Goal: Information Seeking & Learning: Learn about a topic

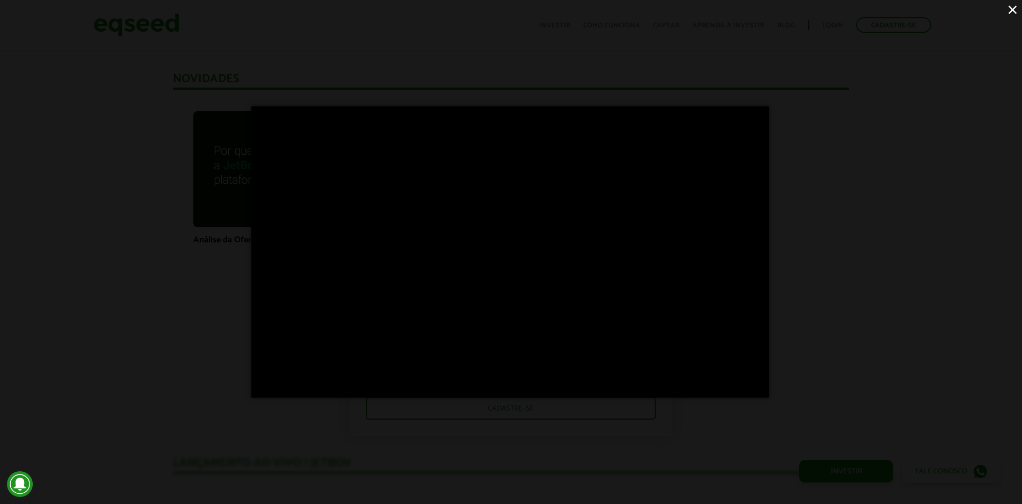
scroll to position [729, 0]
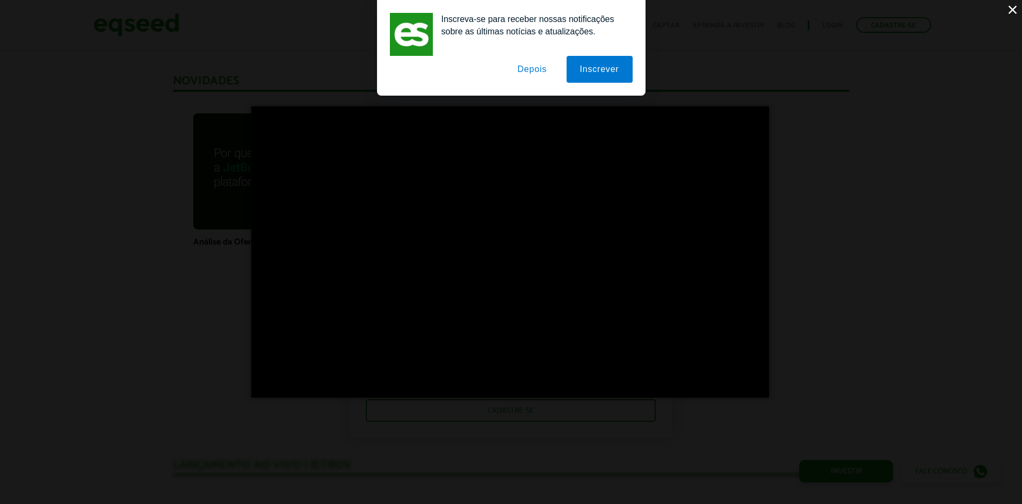
click at [534, 74] on button "Depois" at bounding box center [532, 69] width 56 height 27
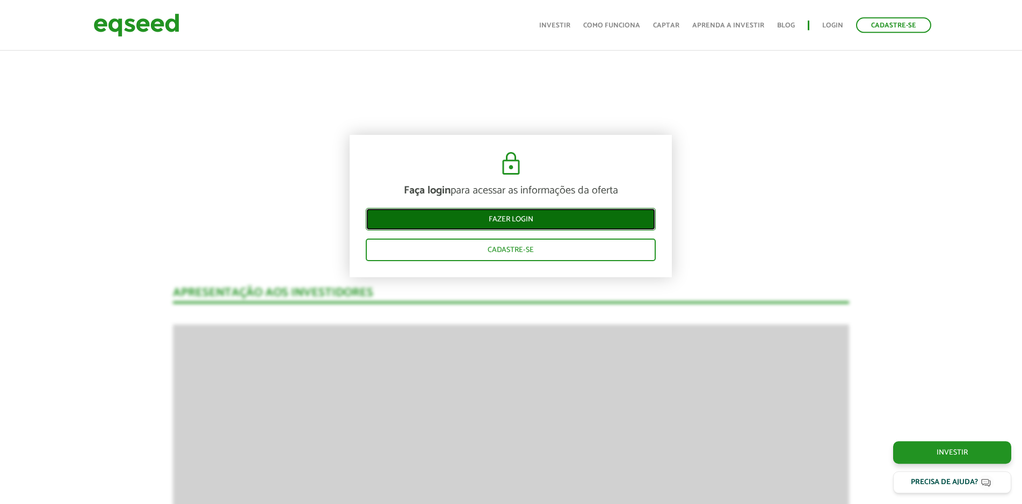
click at [499, 222] on link "Fazer login" at bounding box center [511, 218] width 290 height 23
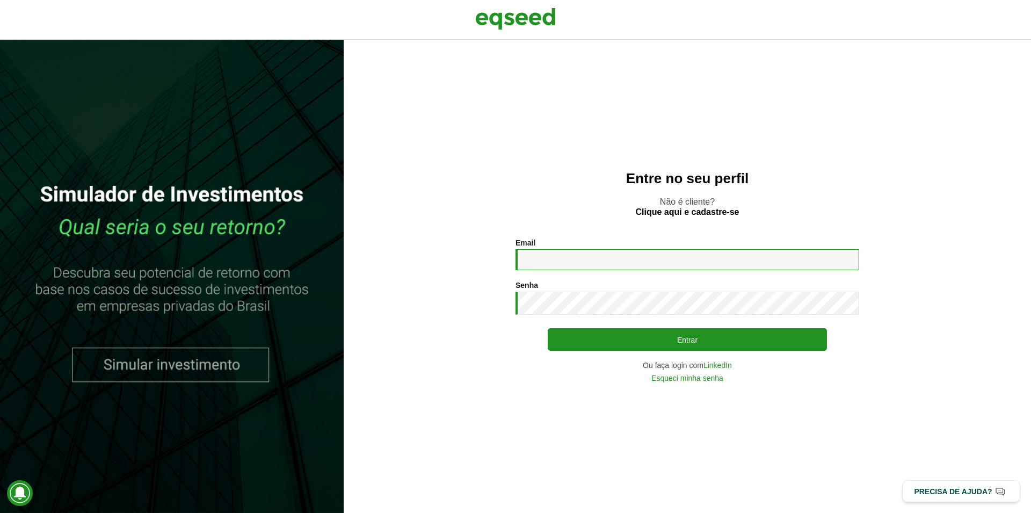
click at [553, 266] on input "Email *" at bounding box center [687, 259] width 344 height 21
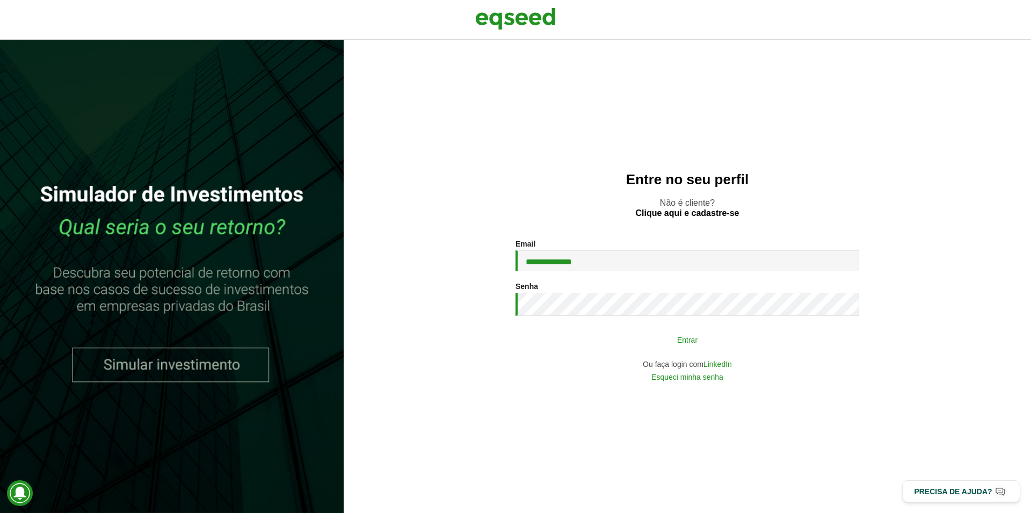
click at [692, 342] on button "Entrar" at bounding box center [687, 339] width 279 height 20
click at [716, 348] on button "Entrar" at bounding box center [687, 339] width 279 height 20
type input "**********"
click at [657, 339] on button "Entrar" at bounding box center [687, 339] width 279 height 20
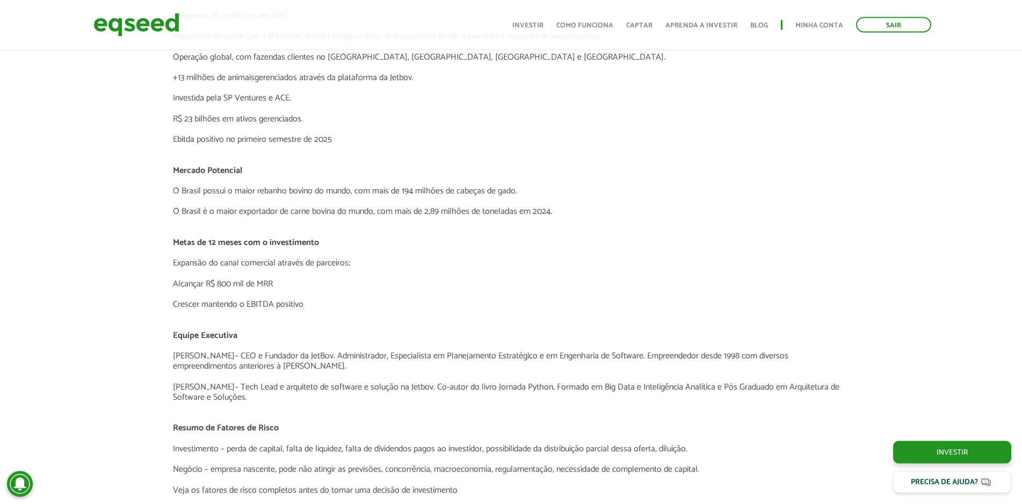
scroll to position [2097, 0]
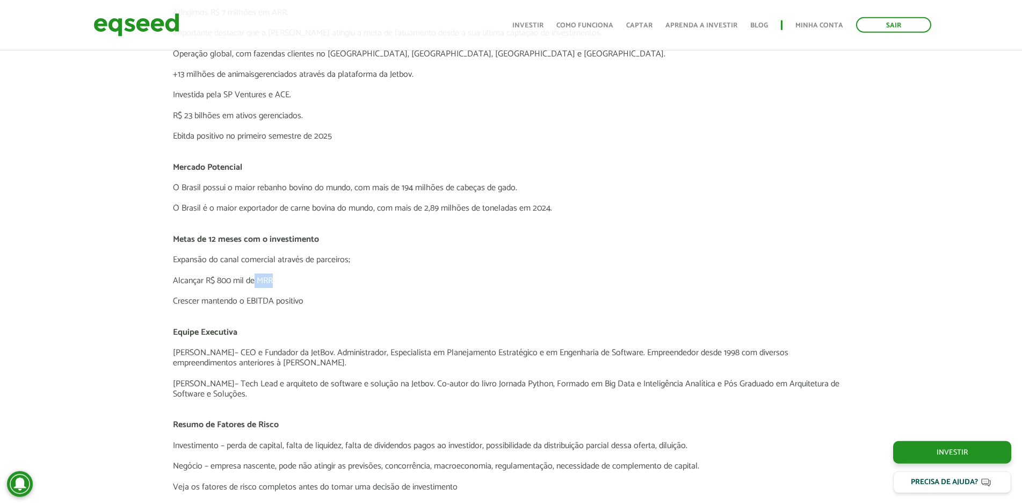
drag, startPoint x: 277, startPoint y: 280, endPoint x: 256, endPoint y: 279, distance: 20.4
click at [256, 279] on p "Alcançar R$ 800 mil de MRR" at bounding box center [511, 280] width 676 height 10
copy p "MRR"
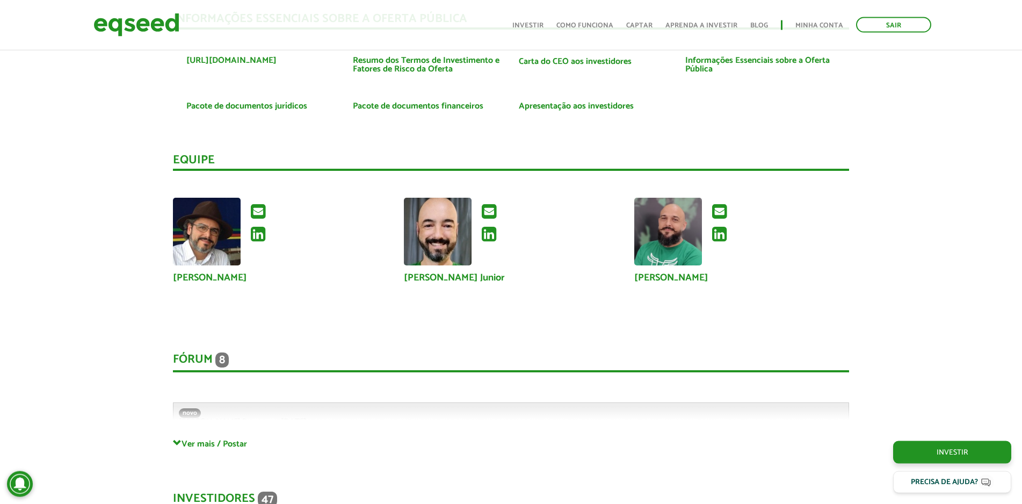
scroll to position [2755, 0]
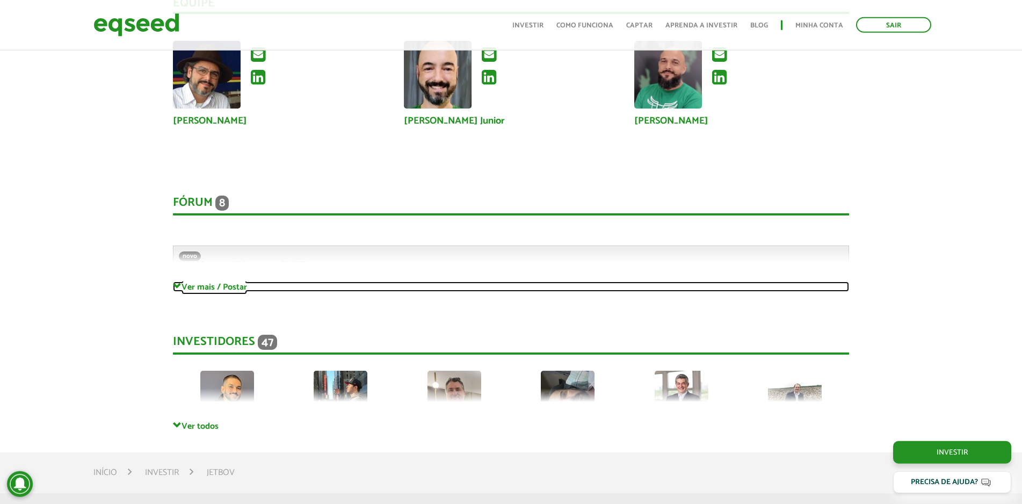
click at [176, 286] on span at bounding box center [177, 286] width 9 height 9
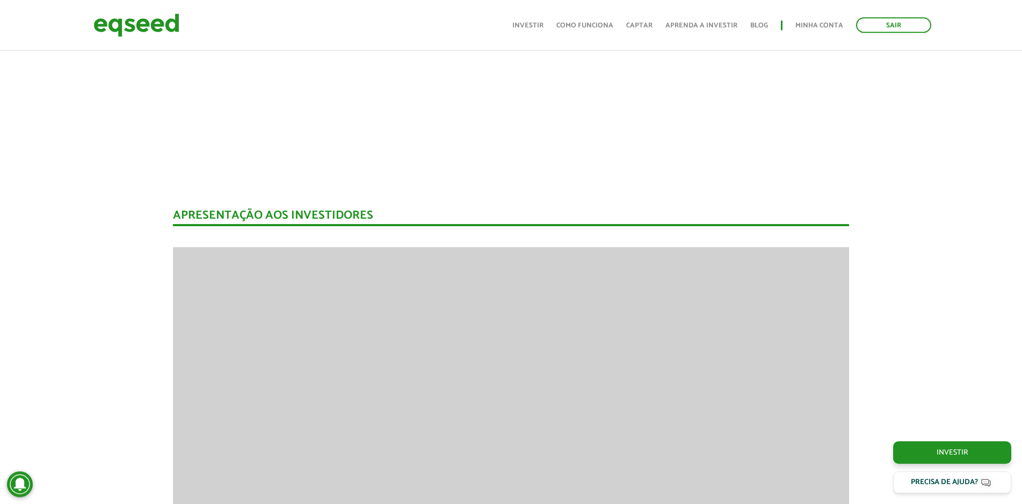
scroll to position [1385, 0]
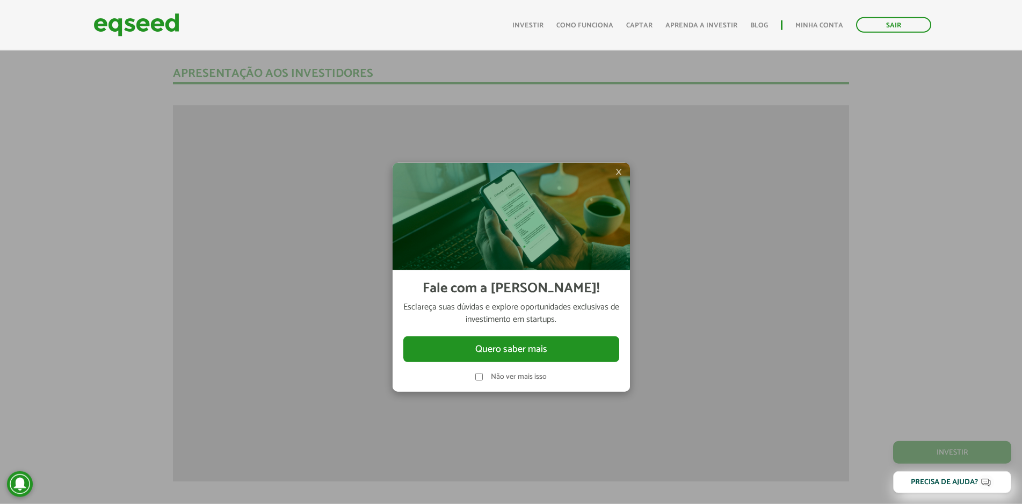
click at [616, 173] on span "×" at bounding box center [618, 171] width 6 height 13
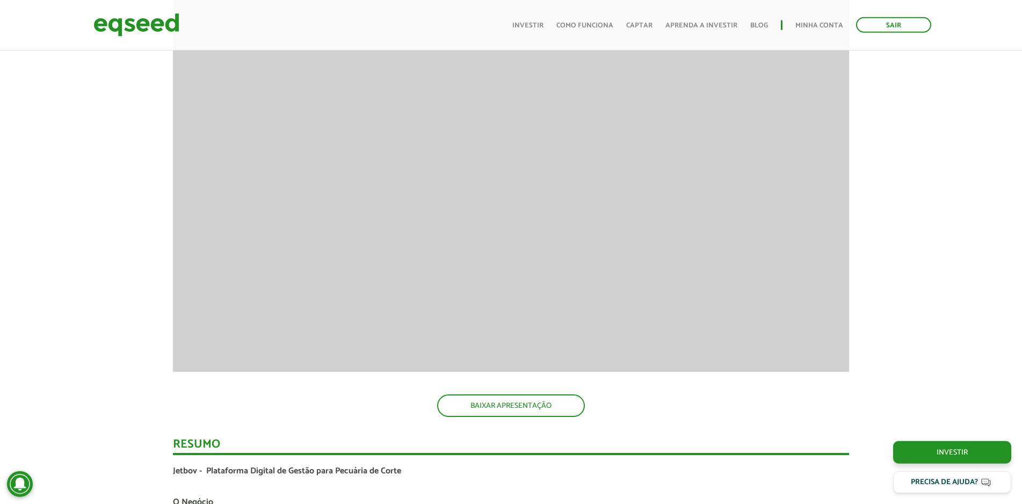
scroll to position [1440, 0]
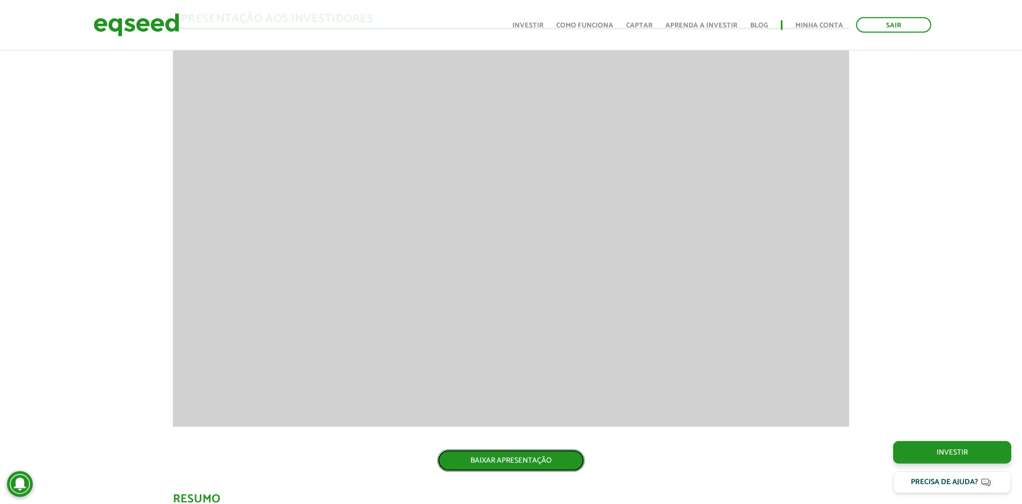
click at [545, 465] on link "BAIXAR APRESENTAÇÃO" at bounding box center [511, 460] width 148 height 23
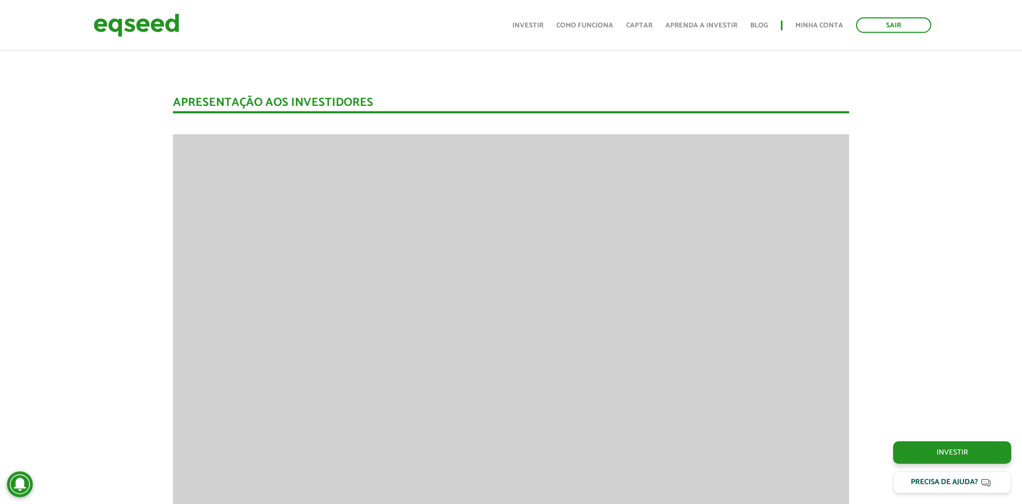
scroll to position [1385, 0]
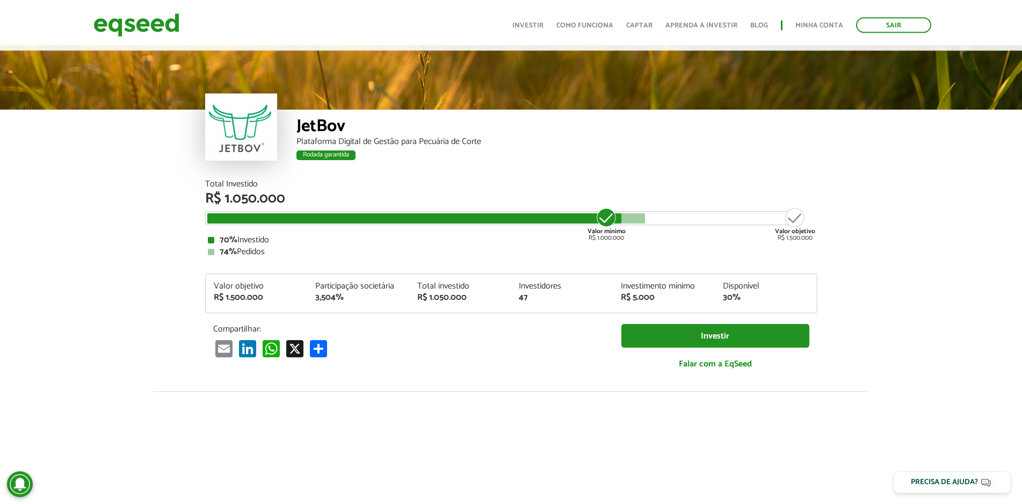
scroll to position [0, 0]
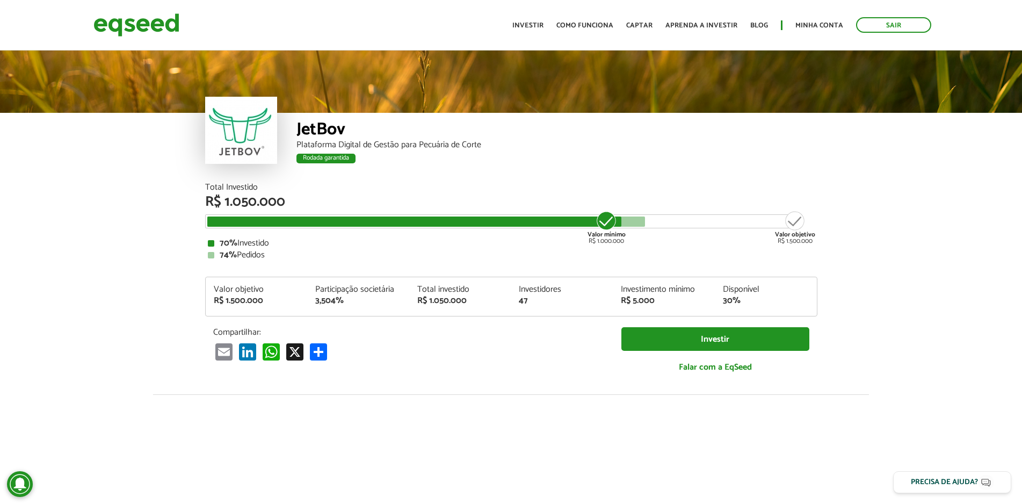
click at [102, 218] on article "JetBov Plataforma Digital de Gestão para Pecuária de Corte Rodada garantida Rod…" at bounding box center [511, 404] width 1022 height 713
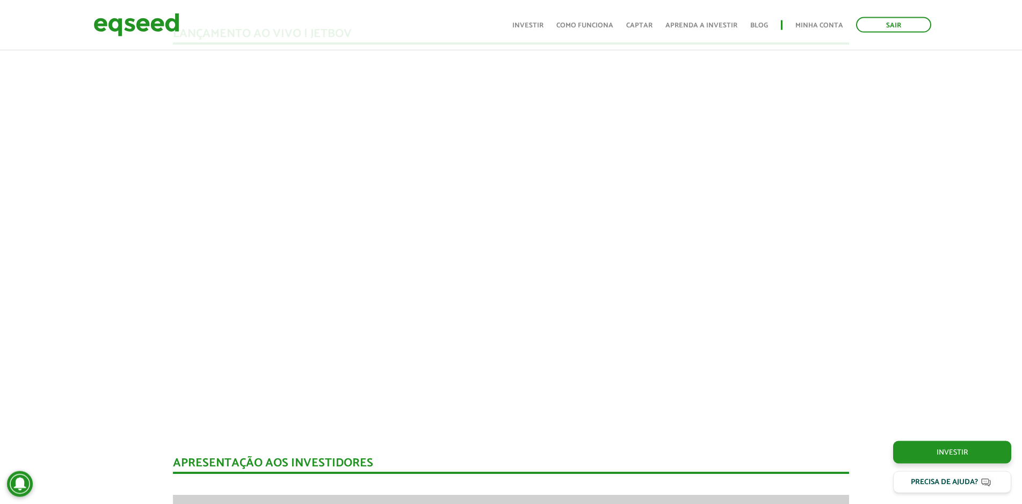
scroll to position [986, 0]
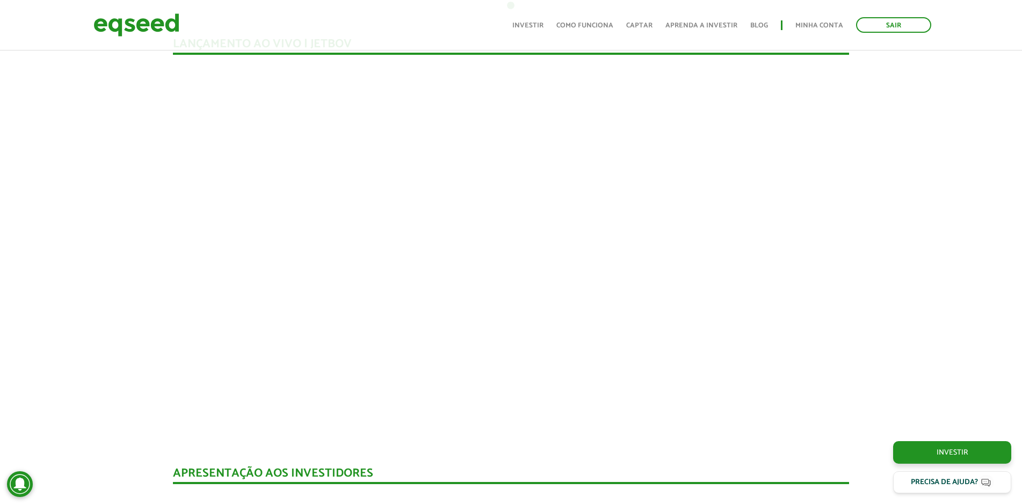
click at [143, 24] on img at bounding box center [136, 25] width 86 height 28
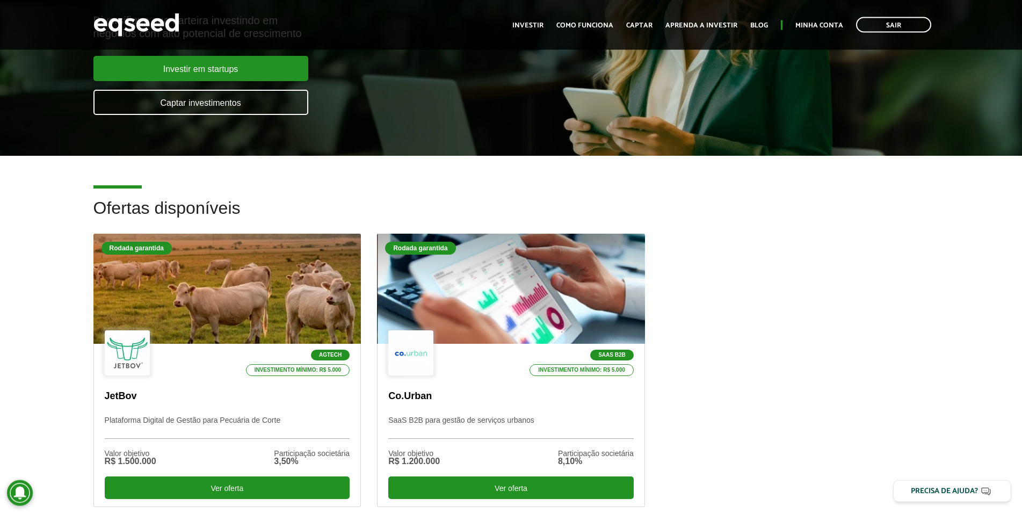
scroll to position [164, 0]
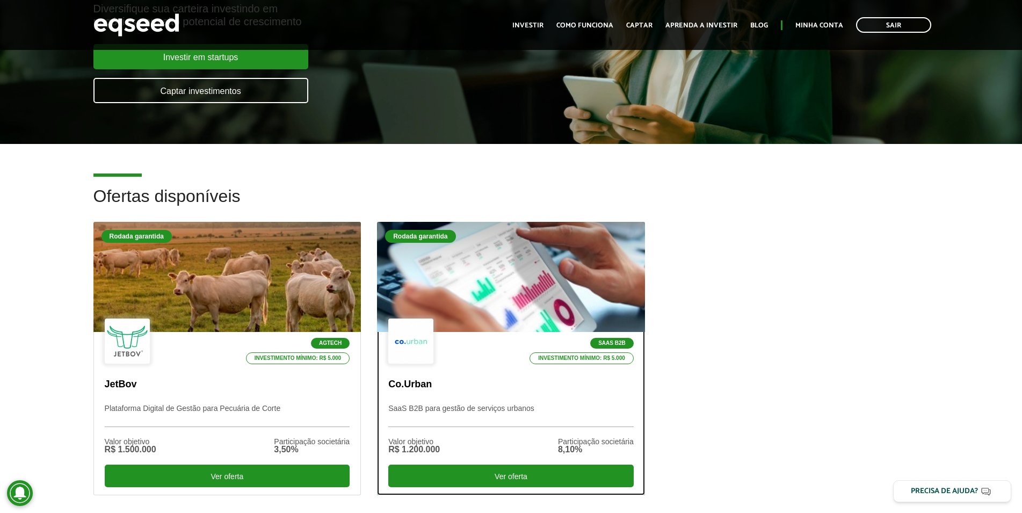
click at [476, 409] on p "SaaS B2B para gestão de serviços urbanos" at bounding box center [510, 415] width 245 height 23
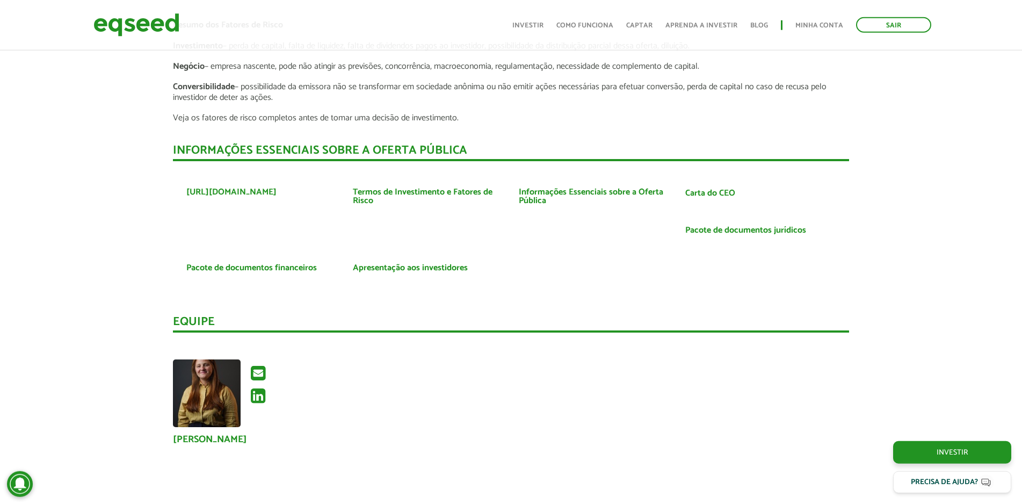
scroll to position [2027, 0]
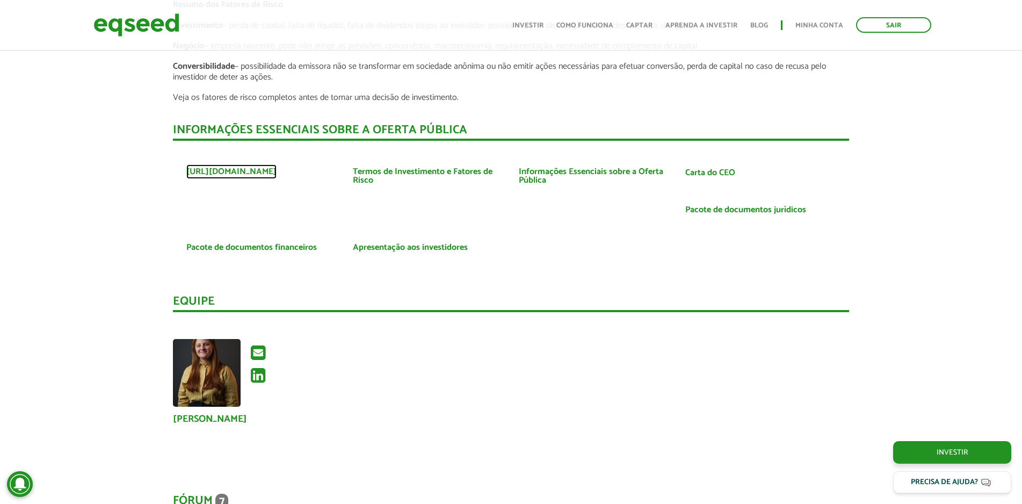
click at [265, 172] on link "[URL][DOMAIN_NAME]" at bounding box center [231, 172] width 90 height 9
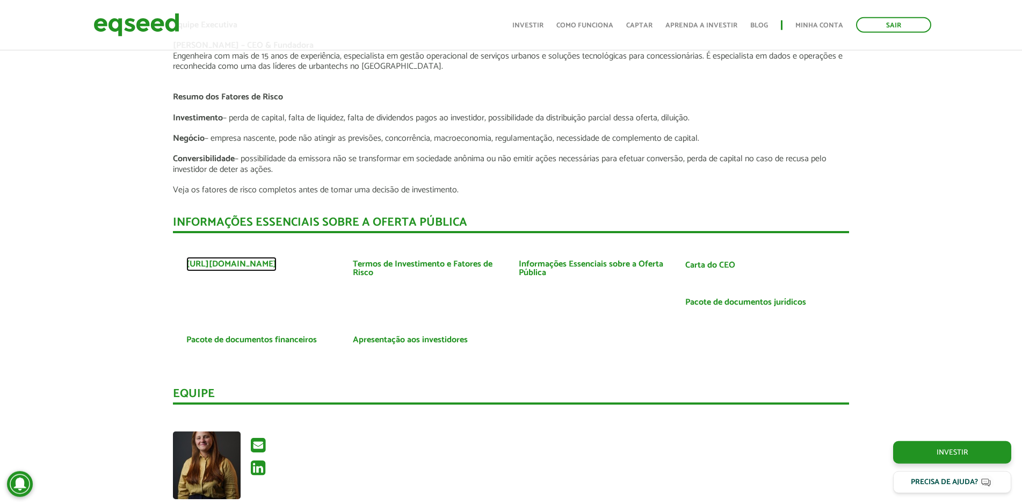
scroll to position [1917, 0]
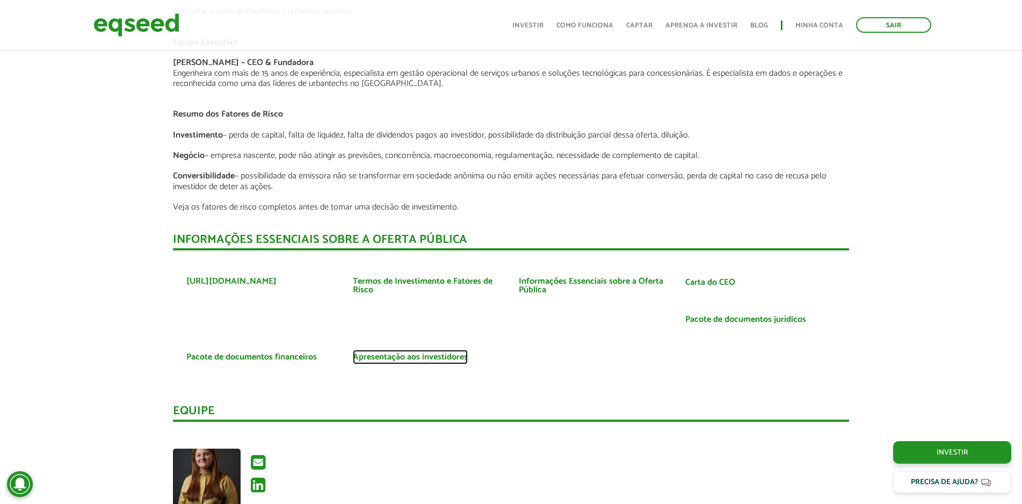
click at [422, 357] on link "Apresentação aos investidores" at bounding box center [410, 357] width 115 height 9
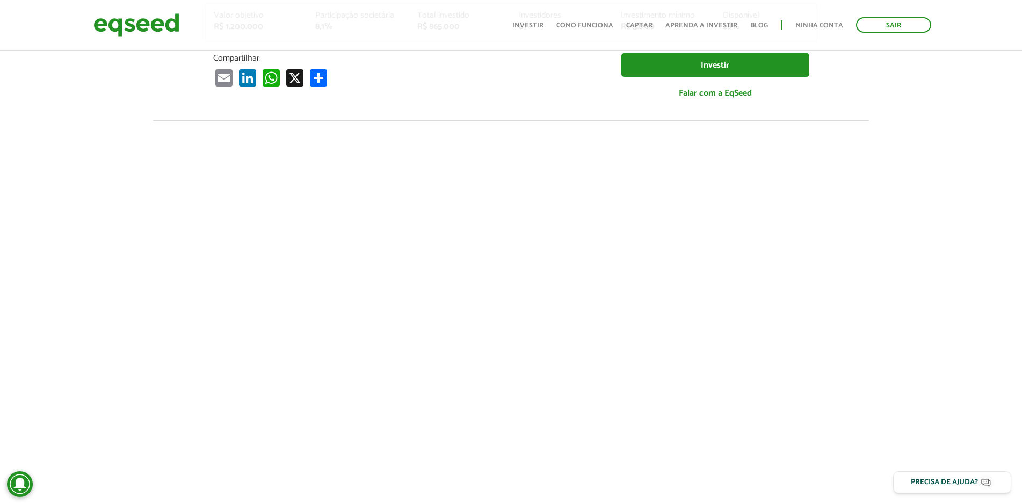
scroll to position [0, 0]
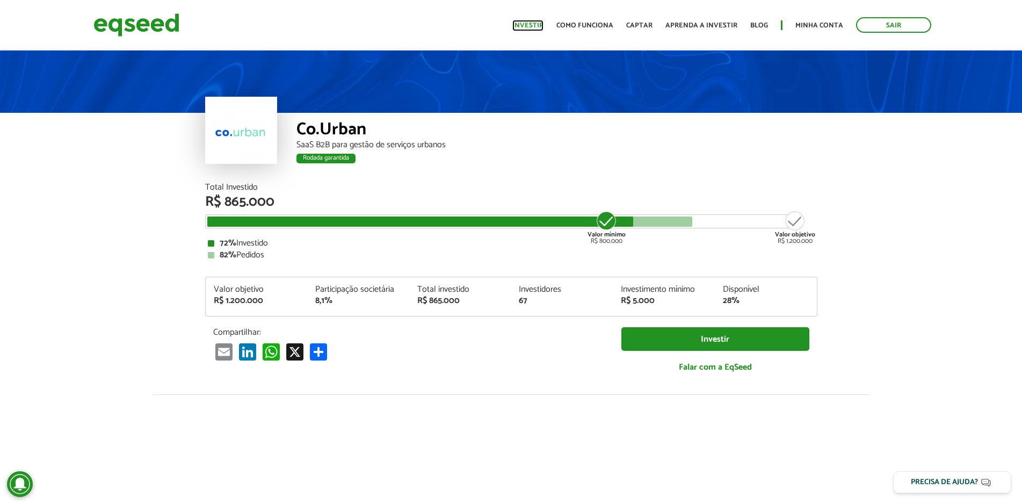
click at [534, 25] on link "Investir" at bounding box center [527, 25] width 31 height 7
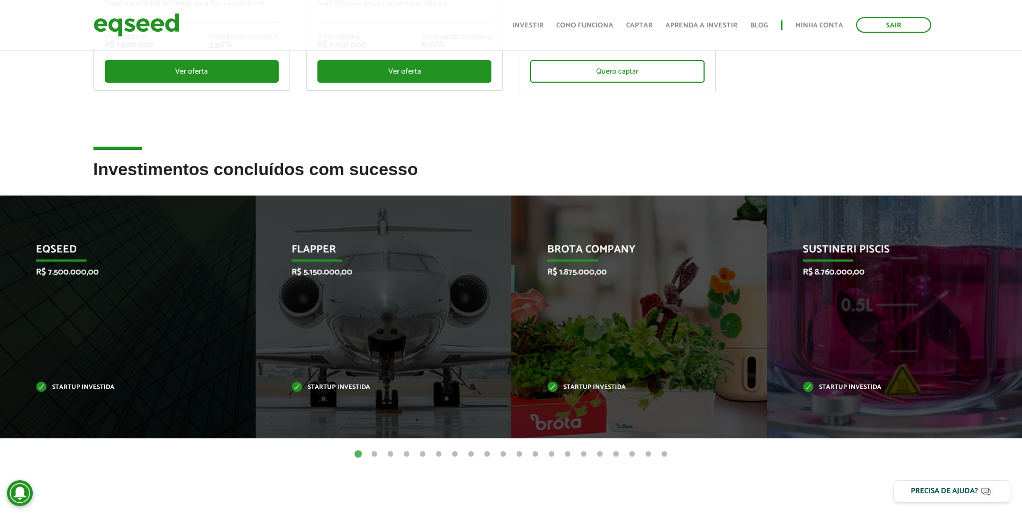
scroll to position [329, 0]
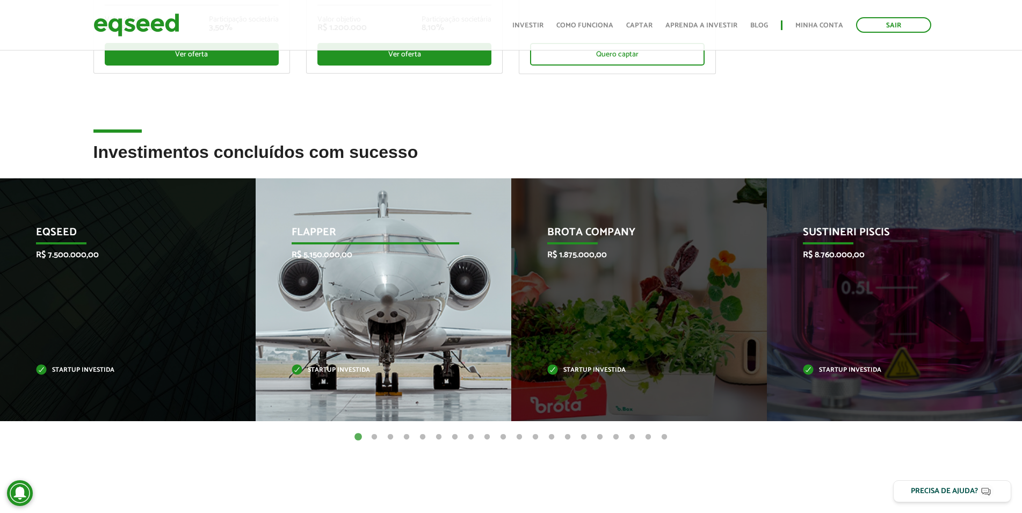
click at [322, 371] on p "Startup investida" at bounding box center [376, 370] width 168 height 6
click at [325, 250] on p "R$ 5.150.000,00" at bounding box center [376, 255] width 168 height 10
click at [322, 231] on p "Flapper" at bounding box center [376, 235] width 168 height 18
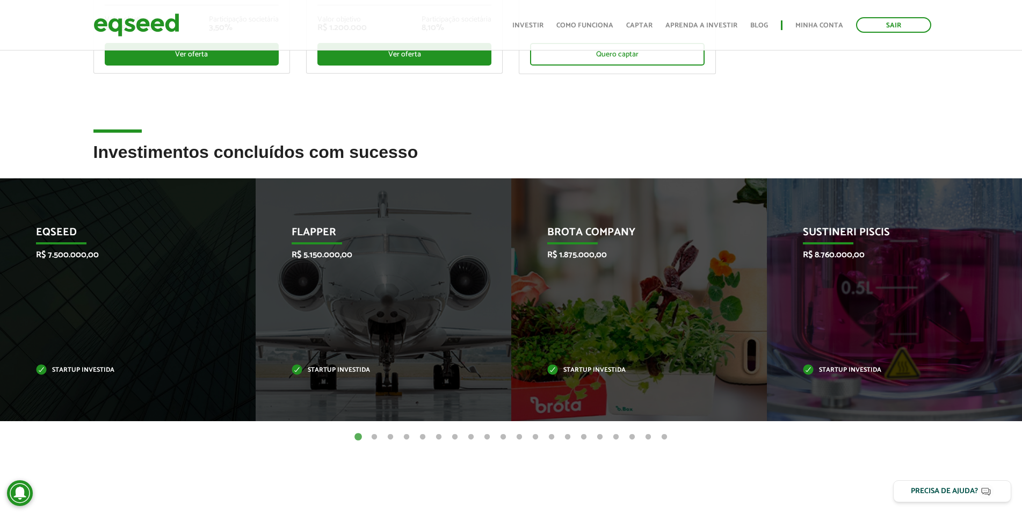
click at [375, 437] on button "2" at bounding box center [374, 437] width 11 height 11
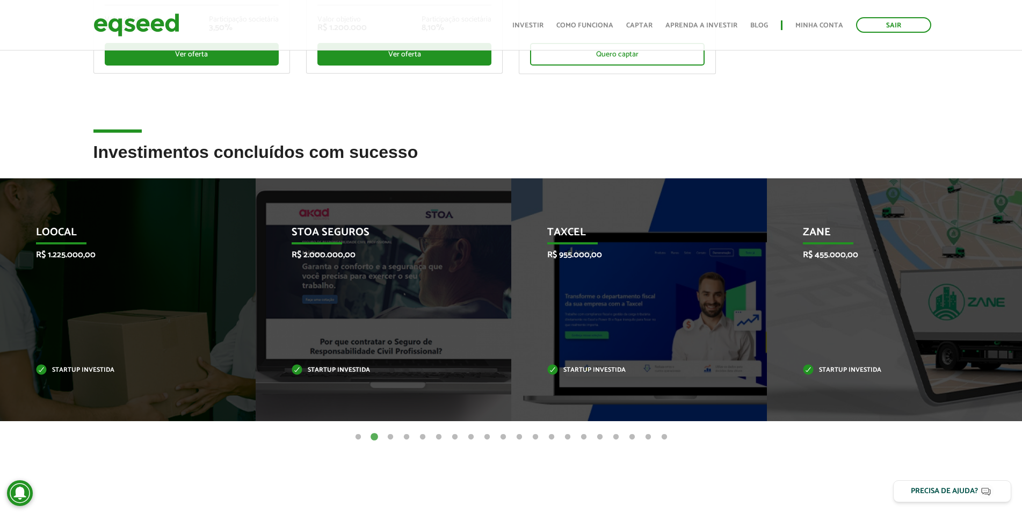
click at [389, 437] on button "3" at bounding box center [390, 437] width 11 height 11
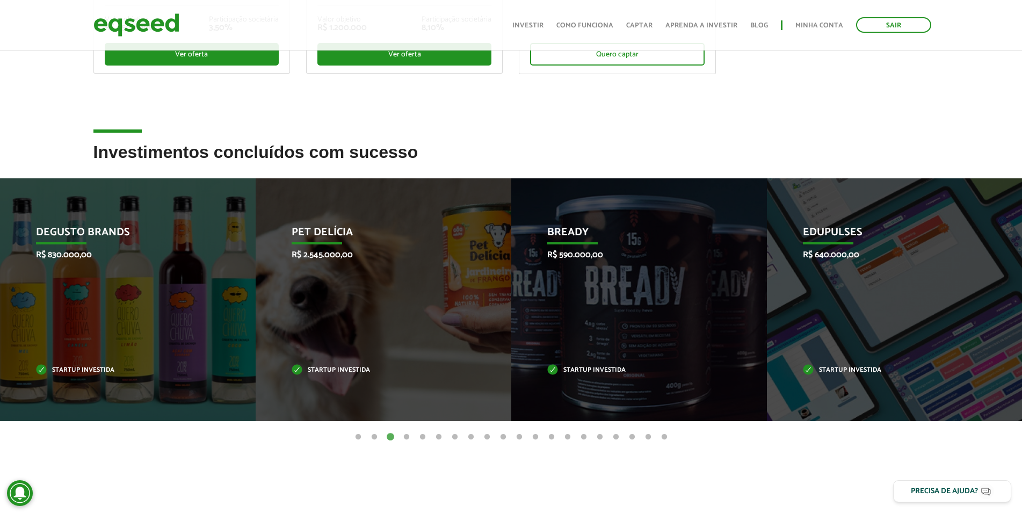
click at [406, 436] on button "4" at bounding box center [406, 437] width 11 height 11
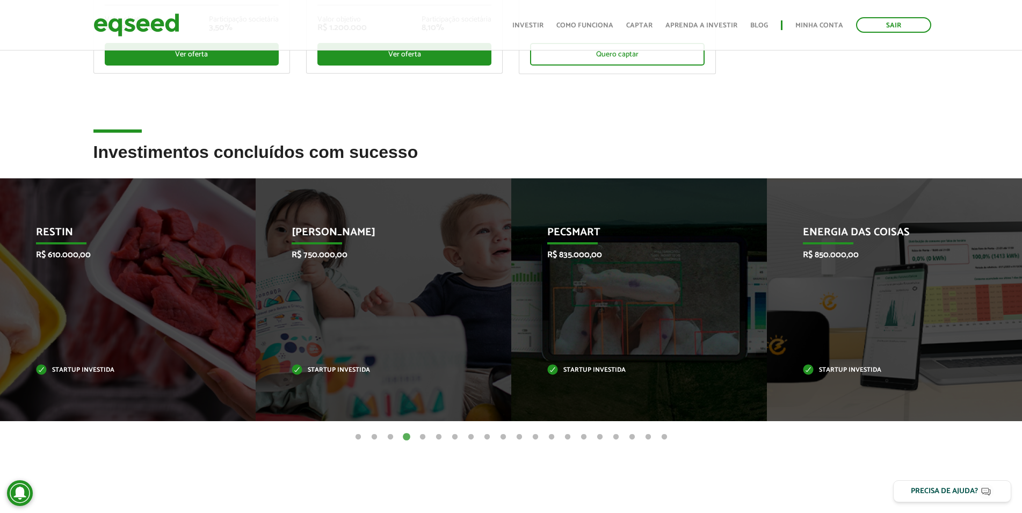
click at [422, 435] on button "5" at bounding box center [422, 437] width 11 height 11
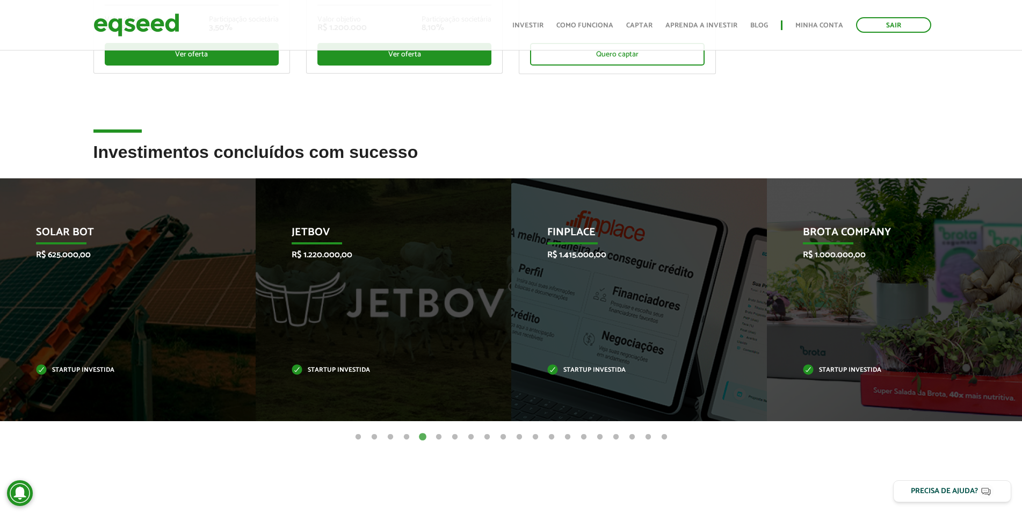
click at [439, 437] on button "6" at bounding box center [438, 437] width 11 height 11
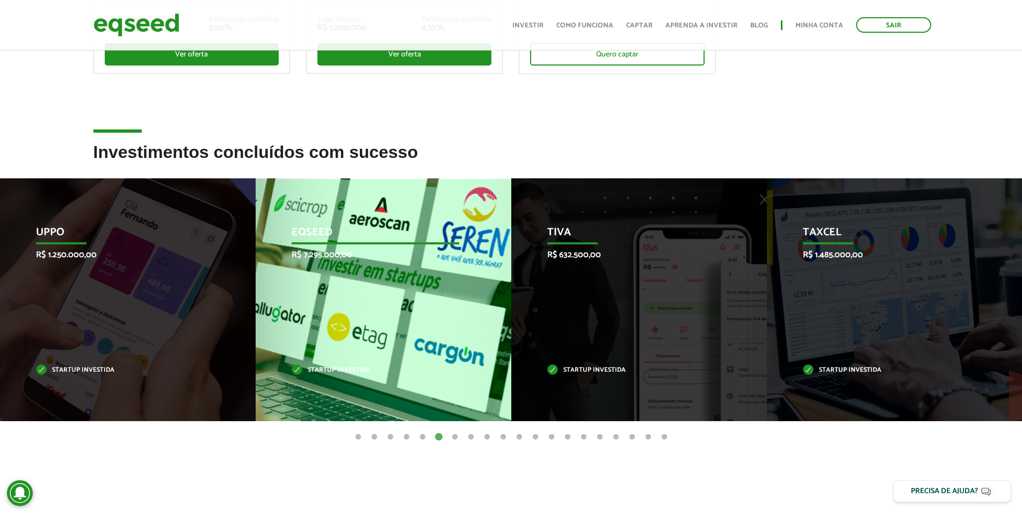
click at [308, 242] on p "EqSeed" at bounding box center [376, 235] width 168 height 18
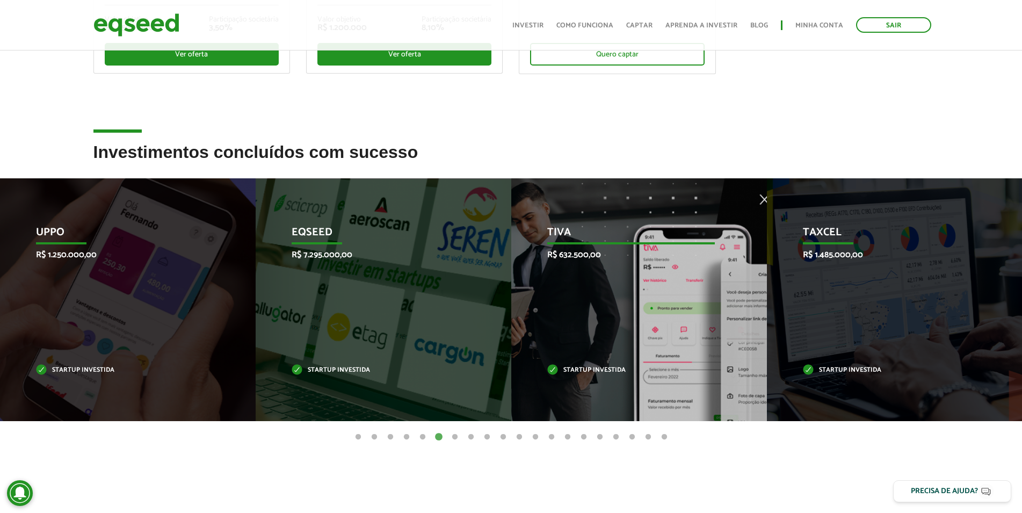
click at [702, 316] on div "Tiva R$ 632.500,00 Startup investida" at bounding box center [630, 299] width 239 height 243
click at [587, 316] on div "Tiva R$ 632.500,00 Startup investida" at bounding box center [630, 299] width 239 height 243
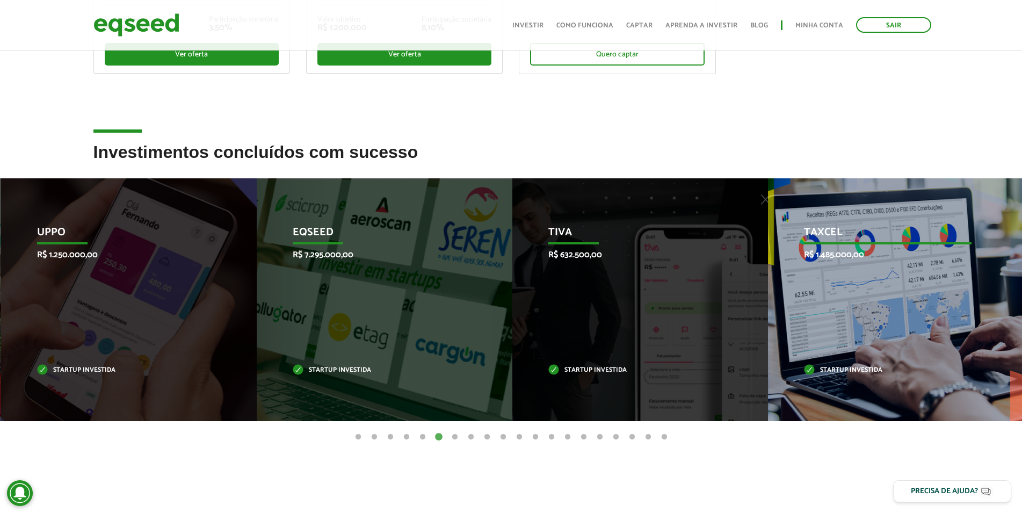
click at [865, 273] on div "Taxcel R$ 1.485.000,00 Startup investida" at bounding box center [887, 299] width 239 height 243
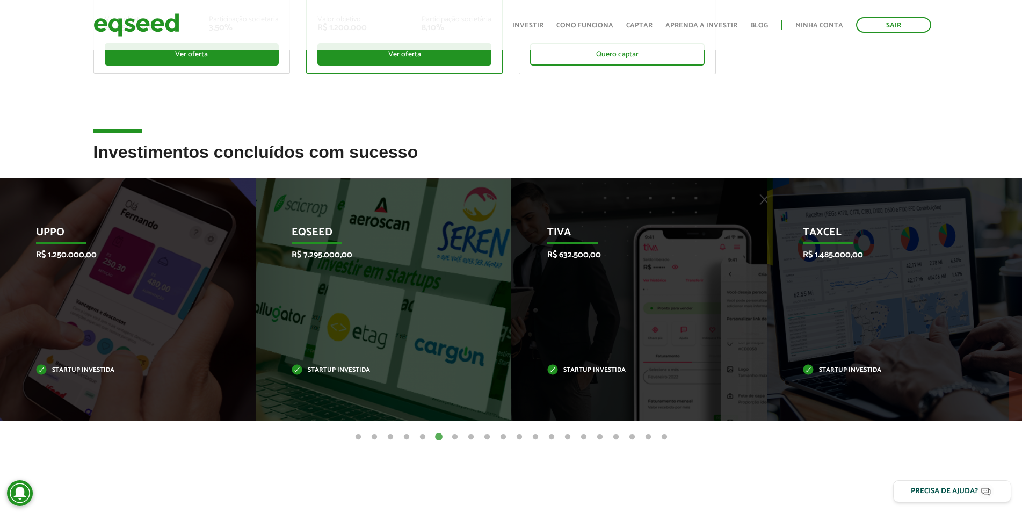
scroll to position [0, 0]
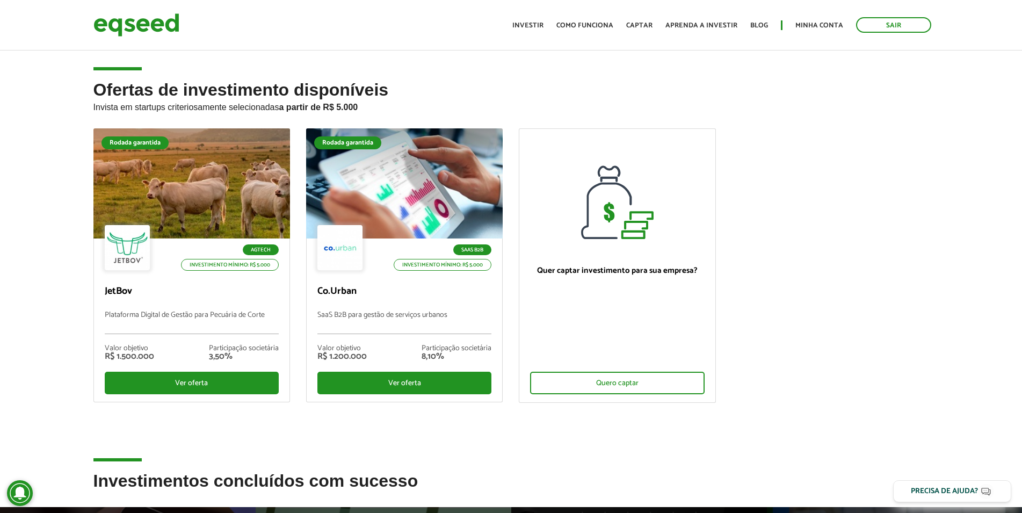
click at [723, 32] on ul "Início Investir Como funciona Captar Aprenda a investir Blog Minha conta Sair" at bounding box center [722, 25] width 430 height 16
click at [727, 23] on link "Aprenda a investir" at bounding box center [701, 25] width 72 height 7
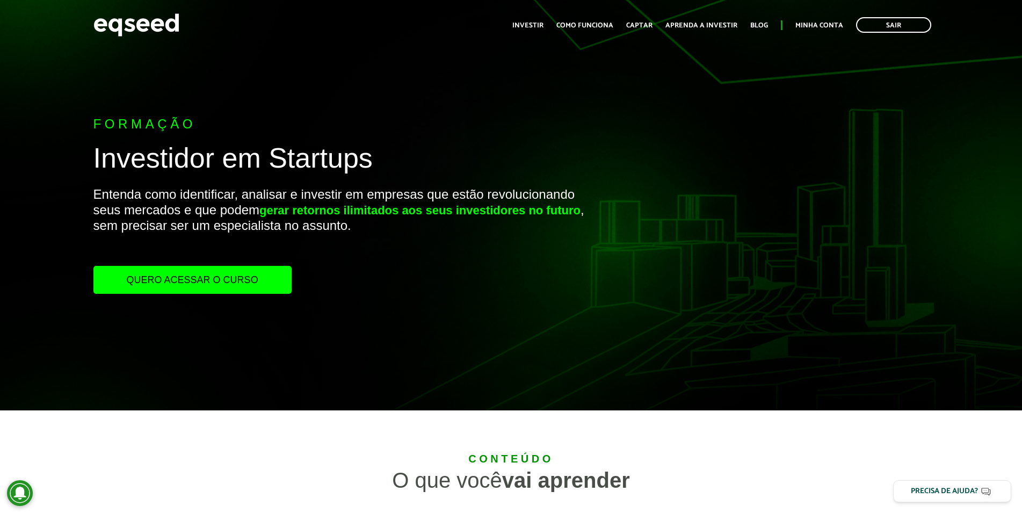
click at [162, 289] on link "Quero acessar o curso" at bounding box center [192, 280] width 198 height 28
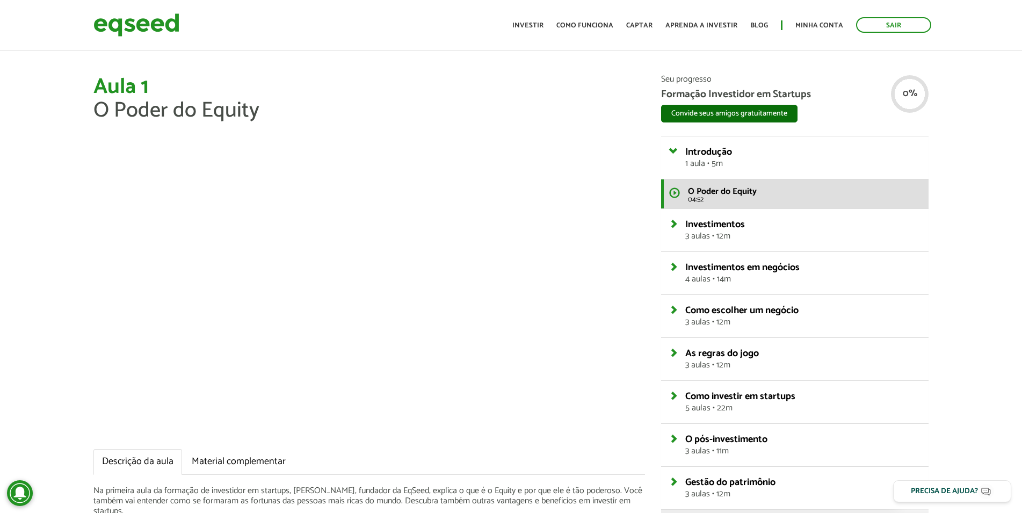
click at [760, 114] on button "Convide seus amigos gratuitamente" at bounding box center [729, 114] width 136 height 18
click at [955, 169] on div "Aula 1 O Poder do Equity Descrição da aula Material complementar Na primeira au…" at bounding box center [511, 325] width 1022 height 500
